Goal: Navigation & Orientation: Find specific page/section

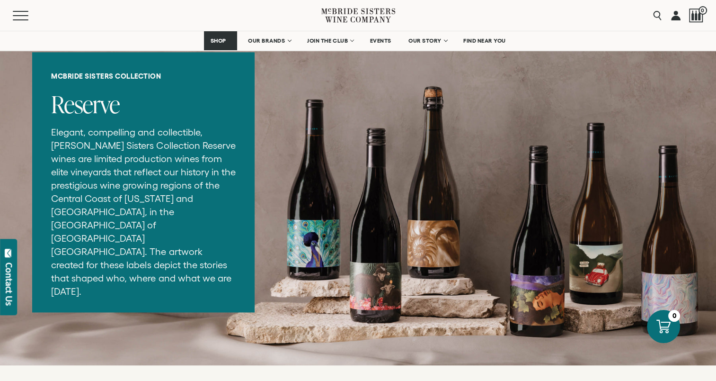
scroll to position [1181, 0]
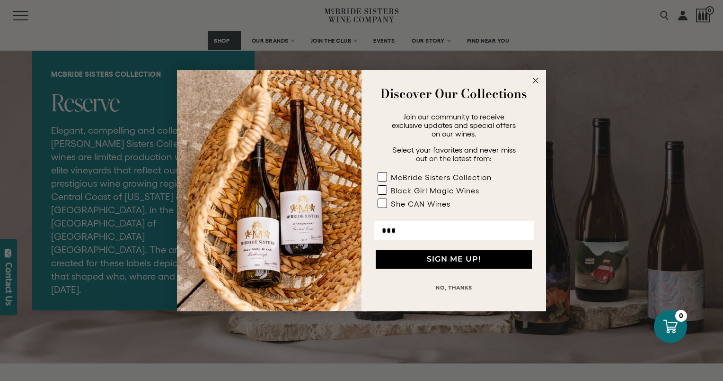
type input "**********"
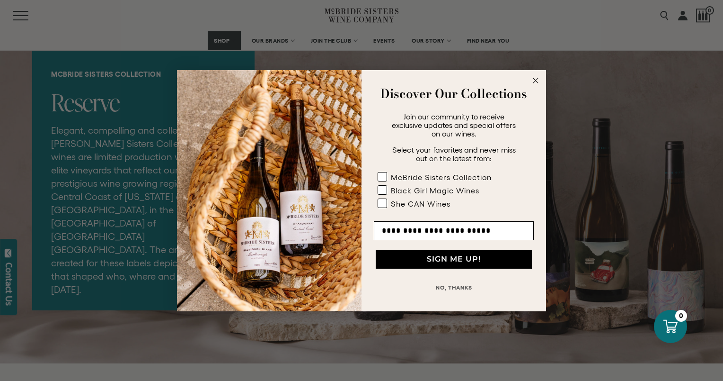
click at [442, 259] on button "SIGN ME UP!" at bounding box center [454, 258] width 156 height 19
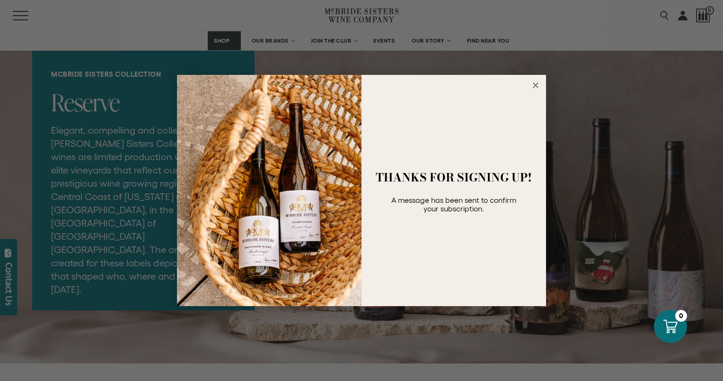
click at [536, 83] on circle "Close dialog" at bounding box center [536, 85] width 11 height 11
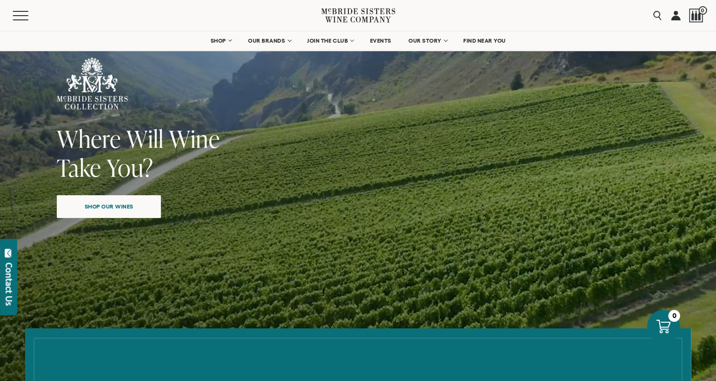
scroll to position [0, 0]
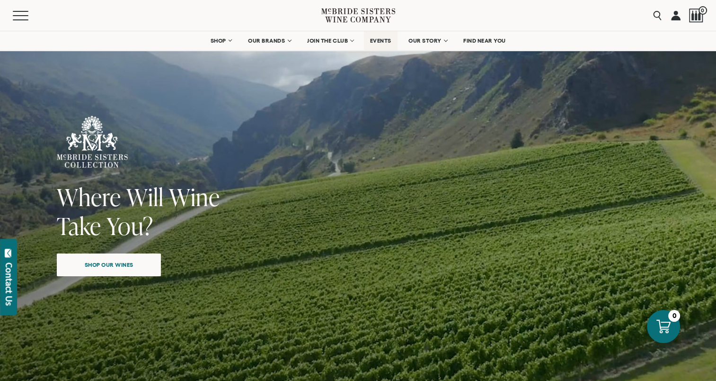
click at [383, 42] on span "EVENTS" at bounding box center [380, 40] width 21 height 7
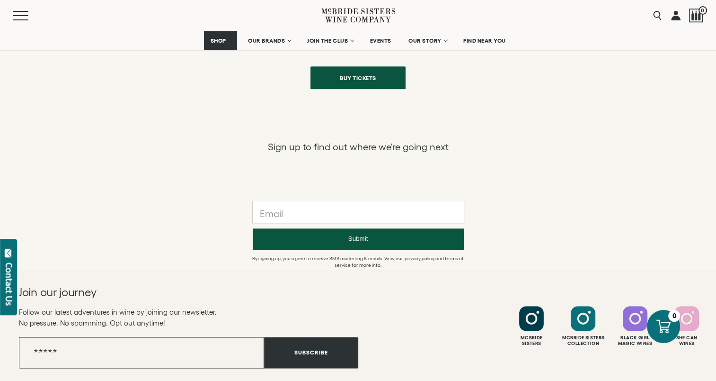
scroll to position [1138, 0]
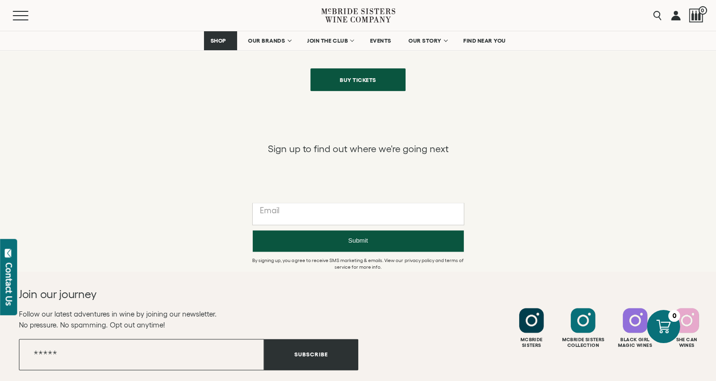
click at [380, 206] on input "text" at bounding box center [358, 214] width 211 height 22
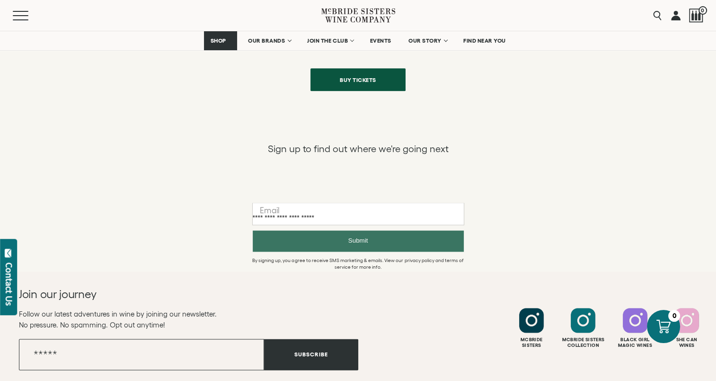
type input "**********"
click at [370, 239] on button "Submit" at bounding box center [358, 240] width 211 height 21
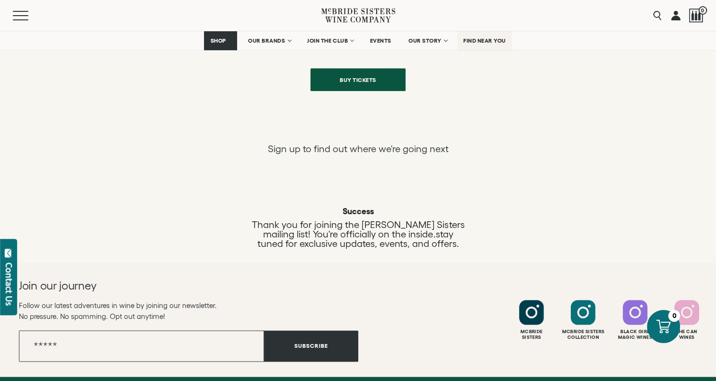
click at [492, 38] on span "FIND NEAR YOU" at bounding box center [484, 40] width 43 height 7
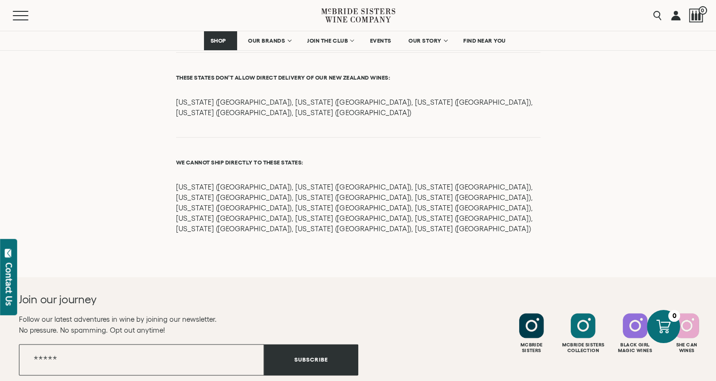
scroll to position [1231, 0]
